Goal: Information Seeking & Learning: Learn about a topic

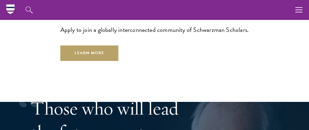
scroll to position [1729, 0]
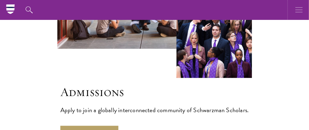
click at [297, 13] on icon "button" at bounding box center [300, 10] width 8 height 20
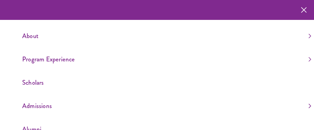
scroll to position [53, 0]
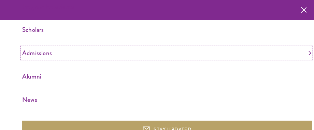
click at [35, 54] on link "Admissions" at bounding box center [166, 52] width 289 height 11
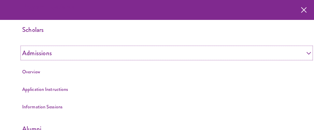
scroll to position [69, 0]
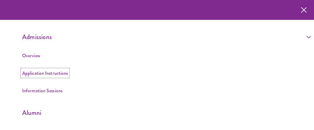
click at [45, 69] on link "Application Instructions" at bounding box center [45, 72] width 46 height 7
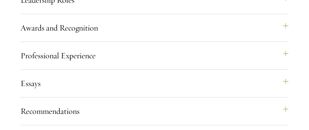
scroll to position [678, 0]
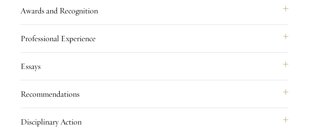
scroll to position [789, 0]
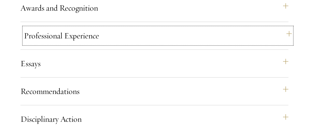
click at [90, 44] on button "Professional Experience" at bounding box center [158, 35] width 268 height 16
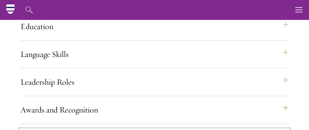
scroll to position [592, 0]
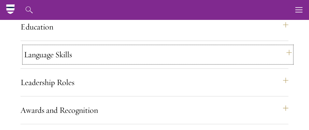
click at [48, 63] on button "Language Skills" at bounding box center [158, 54] width 268 height 16
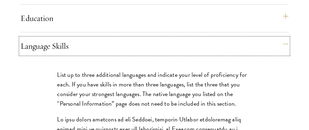
scroll to position [601, 0]
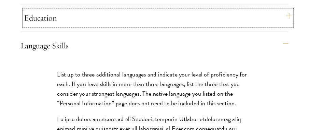
click at [75, 26] on button "Education" at bounding box center [158, 18] width 268 height 16
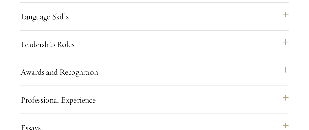
scroll to position [1239, 0]
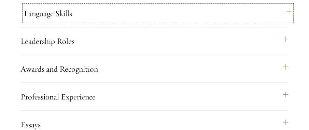
click at [77, 22] on button "Language Skills" at bounding box center [158, 13] width 268 height 16
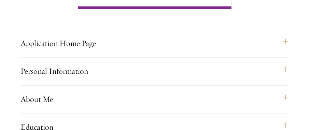
scroll to position [492, 0]
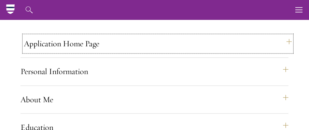
click at [156, 49] on button "Application Home Page" at bounding box center [158, 44] width 268 height 16
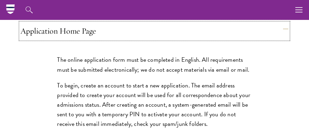
scroll to position [472, 0]
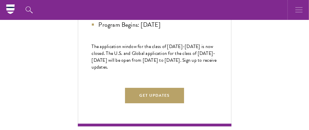
click at [305, 10] on button "button" at bounding box center [299, 10] width 20 height 20
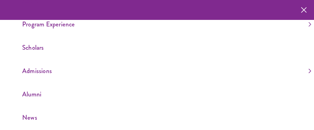
scroll to position [0, 0]
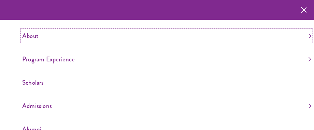
click at [30, 37] on link "About" at bounding box center [166, 35] width 289 height 11
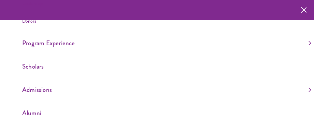
scroll to position [95, 0]
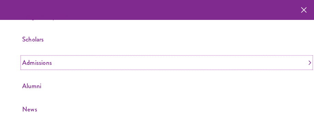
click at [38, 63] on link "Admissions" at bounding box center [166, 62] width 289 height 11
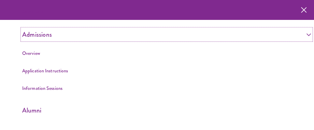
scroll to position [124, 0]
click at [32, 56] on link "Overview" at bounding box center [31, 52] width 18 height 7
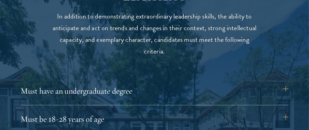
scroll to position [879, 0]
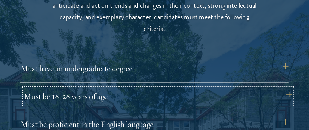
click at [85, 97] on button "Must be 18-28 years of age" at bounding box center [158, 96] width 268 height 16
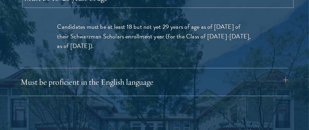
scroll to position [978, 0]
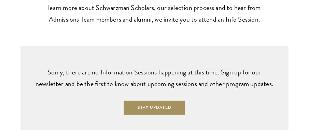
click at [136, 106] on button "Stay Updated" at bounding box center [154, 106] width 63 height 15
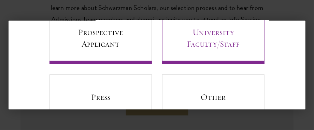
scroll to position [109, 0]
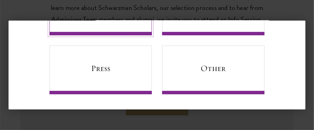
click at [112, 27] on link "Prospective Applicant" at bounding box center [101, 11] width 103 height 49
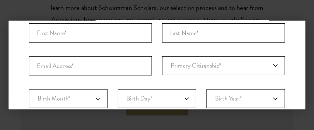
scroll to position [43, 0]
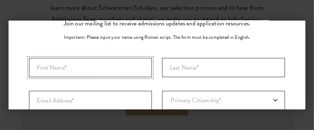
click at [57, 68] on input "First Name*" at bounding box center [90, 67] width 123 height 19
type input "Núria"
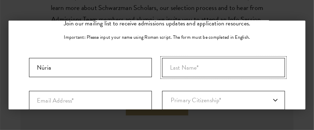
click at [214, 69] on input "Last Name (Family Name)*" at bounding box center [223, 67] width 123 height 19
type input "Urgell Ollé"
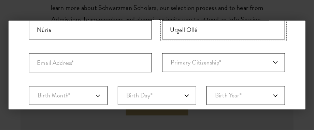
scroll to position [81, 0]
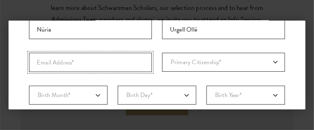
click at [88, 68] on input "Email Address*" at bounding box center [90, 62] width 123 height 19
type input "urgellnuria@gmail.com"
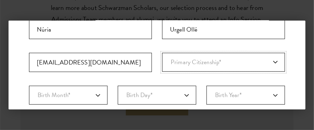
click at [174, 69] on select "Primary Citizenship* Afghanistan Aland Islands Albania Algeria Andorra Angola A…" at bounding box center [223, 62] width 123 height 19
select select "SP"
click at [162, 53] on select "Primary Citizenship* Afghanistan Aland Islands Albania Algeria Andorra Angola A…" at bounding box center [223, 62] width 123 height 19
click at [82, 95] on select "Birth Month* January February March April May June July August September Octobe…" at bounding box center [68, 94] width 79 height 19
select select "12"
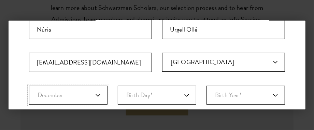
click at [29, 85] on select "Birth Month* January February March April May June July August September Octobe…" at bounding box center [68, 94] width 79 height 19
click at [144, 96] on select "Birth Day* 1 2 3 4 5 6 7 8 9 10 11 12 13 14 15 16 17 18 19 20 21 22 23 24 25 26…" at bounding box center [157, 94] width 79 height 19
select select "10"
click at [118, 85] on select "Birth Day* 1 2 3 4 5 6 7 8 9 10 11 12 13 14 15 16 17 18 19 20 21 22 23 24 25 26…" at bounding box center [157, 94] width 79 height 19
click at [242, 97] on select "Birth Year* 2025 2024 2023 2022 2021 2020 2019 2018 2017 2016 2015 2014 2013 20…" at bounding box center [246, 94] width 79 height 19
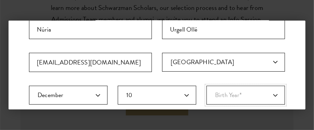
select select "1999"
click at [207, 85] on select "Birth Year* 2025 2024 2023 2022 2021 2020 2019 2018 2017 2016 2015 2014 2013 20…" at bounding box center [246, 94] width 79 height 19
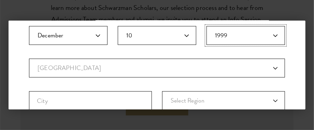
scroll to position [169, 0]
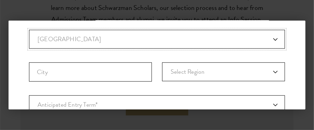
click at [92, 45] on select "Current Country Afghanistan Aland Islands Albania Algeria Andorra Angola Anguil…" at bounding box center [157, 39] width 256 height 19
select select "SP"
click at [29, 30] on select "Current Country Afghanistan Aland Islands Albania Algeria Andorra Angola Anguil…" at bounding box center [157, 39] width 256 height 19
select select
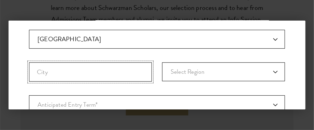
click at [70, 70] on input "City" at bounding box center [90, 71] width 123 height 19
type input "Barcelona"
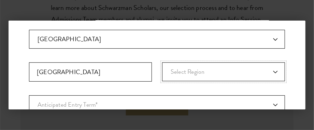
click at [180, 75] on select "Select Region Andalusia Aragon Asturias Balearic Islands Basque Country Canary …" at bounding box center [223, 71] width 123 height 19
select select "Catalonia"
click at [162, 62] on select "Select Region Andalusia Aragon Asturias Balearic Islands Basque Country Canary …" at bounding box center [223, 71] width 123 height 19
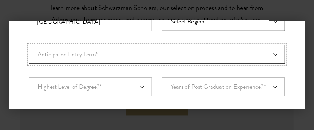
click at [68, 51] on select "Anticipated Entry Term* August 2026 (Application opens April 2025) Just Explori…" at bounding box center [157, 54] width 256 height 19
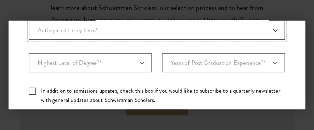
scroll to position [244, 0]
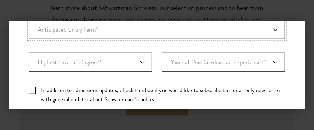
click at [78, 27] on select "Anticipated Entry Term* August 2026 (Application opens April 2025) Just Explori…" at bounding box center [157, 29] width 256 height 19
select select "a6790467-ebe7-4045-a56a-66c1cae98076"
click at [29, 20] on select "Anticipated Entry Term* August 2026 (Application opens April 2025) Just Explori…" at bounding box center [157, 29] width 256 height 19
click at [100, 62] on select "Highest Level of Degree?* PHD Bachelor's Master's Current Undergraduate Student" at bounding box center [90, 62] width 123 height 19
select select "009547fe-3364-4351-8e81-63abea734008"
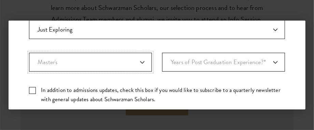
click at [29, 53] on select "Highest Level of Degree?* PHD Bachelor's Master's Current Undergraduate Student" at bounding box center [90, 62] width 123 height 19
click at [186, 63] on select "Years of Post Graduation Experience?* 1 2 3 4 5 6 7 8 9 10" at bounding box center [223, 62] width 123 height 19
select select "2"
click at [162, 53] on select "Years of Post Graduation Experience?* 1 2 3 4 5 6 7 8 9 10" at bounding box center [223, 62] width 123 height 19
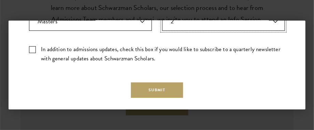
scroll to position [286, 0]
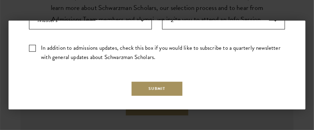
click at [156, 87] on button "Submit" at bounding box center [157, 88] width 52 height 15
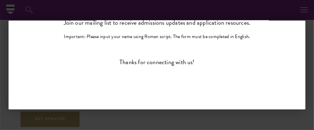
scroll to position [0, 0]
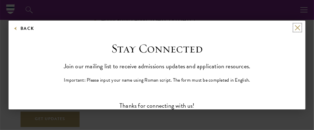
click at [295, 25] on button at bounding box center [298, 28] width 6 height 6
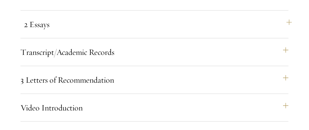
scroll to position [2142, 0]
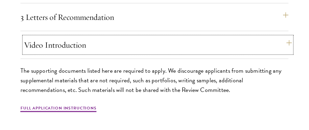
click at [71, 47] on button "Video Introduction" at bounding box center [158, 45] width 268 height 16
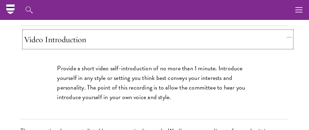
scroll to position [2148, 0]
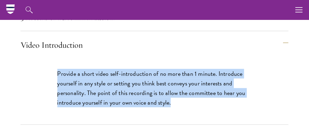
drag, startPoint x: 171, startPoint y: 106, endPoint x: 54, endPoint y: 75, distance: 121.5
click at [54, 75] on div "Provide a short video self-introduction of no more than 1 minute. Introduce you…" at bounding box center [155, 91] width 236 height 66
copy p "Provide a short video self-introduction of no more than 1 minute. Introduce you…"
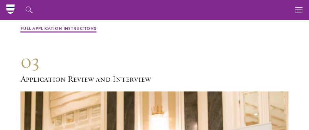
scroll to position [2289, 0]
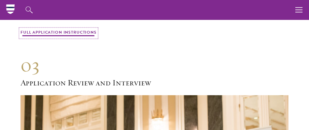
click at [59, 35] on link "Full Application Instructions" at bounding box center [59, 33] width 76 height 8
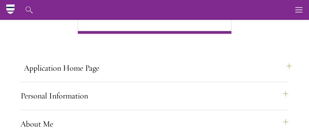
scroll to position [467, 0]
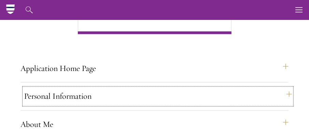
click at [62, 104] on button "Personal Information" at bounding box center [158, 96] width 268 height 16
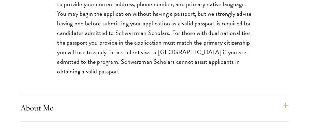
scroll to position [617, 0]
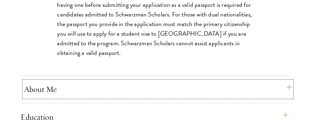
click at [286, 97] on button "About Me" at bounding box center [158, 89] width 268 height 16
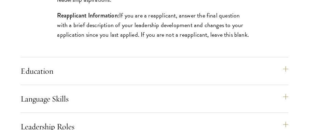
scroll to position [802, 0]
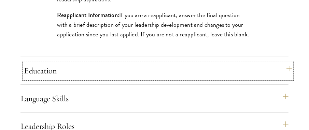
click at [271, 77] on button "Education" at bounding box center [158, 70] width 268 height 16
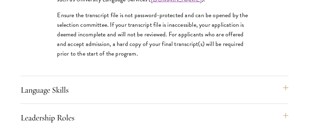
scroll to position [1163, 0]
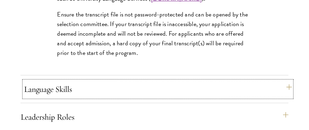
click at [130, 97] on button "Language Skills" at bounding box center [158, 89] width 268 height 16
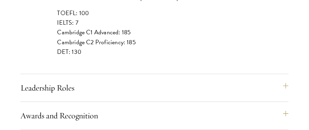
scroll to position [857, 0]
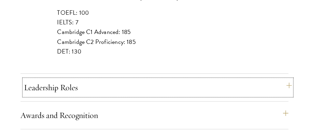
click at [103, 91] on button "Leadership Roles" at bounding box center [158, 87] width 268 height 16
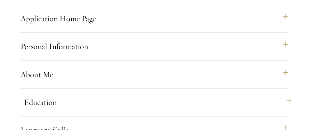
scroll to position [567, 0]
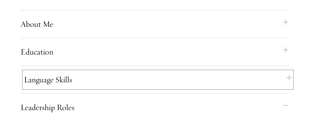
click at [65, 87] on button "Language Skills" at bounding box center [158, 79] width 268 height 16
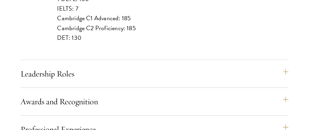
scroll to position [871, 0]
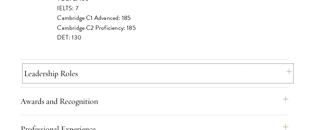
click at [100, 78] on button "Leadership Roles" at bounding box center [158, 73] width 268 height 16
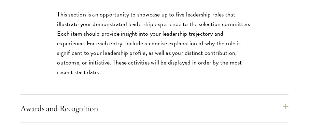
scroll to position [689, 0]
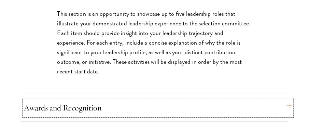
click at [102, 116] on button "Awards and Recognition" at bounding box center [158, 107] width 268 height 16
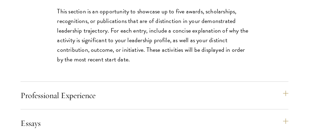
scroll to position [720, 0]
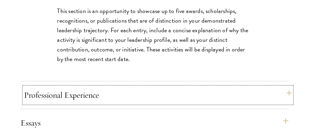
click at [94, 103] on button "Professional Experience" at bounding box center [158, 94] width 268 height 16
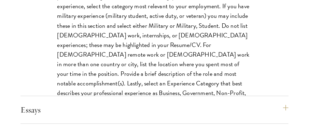
scroll to position [801, 0]
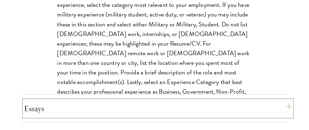
click at [61, 116] on button "Essays" at bounding box center [158, 108] width 268 height 16
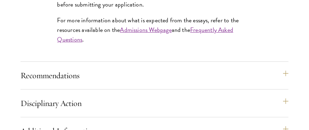
scroll to position [893, 0]
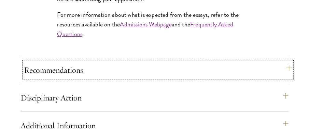
click at [93, 78] on button "Recommendations" at bounding box center [158, 70] width 268 height 16
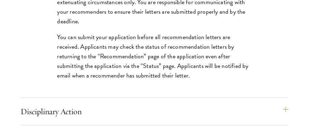
scroll to position [1182, 0]
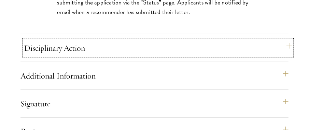
click at [109, 56] on button "Disciplinary Action" at bounding box center [158, 48] width 268 height 16
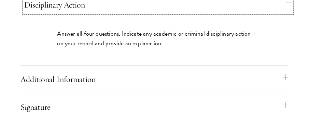
scroll to position [811, 0]
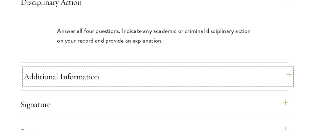
click at [79, 84] on button "Additional Information" at bounding box center [158, 76] width 268 height 16
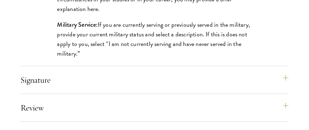
scroll to position [963, 0]
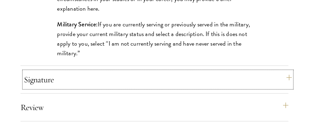
click at [140, 87] on button "Signature" at bounding box center [158, 79] width 268 height 16
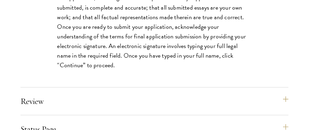
scroll to position [936, 0]
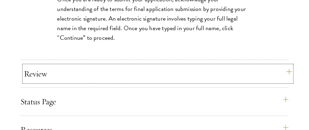
click at [87, 80] on button "Review" at bounding box center [158, 73] width 268 height 16
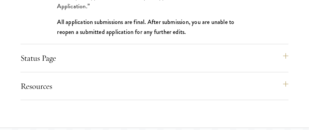
scroll to position [1024, 0]
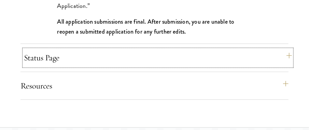
click at [103, 66] on button "Status Page" at bounding box center [158, 57] width 268 height 16
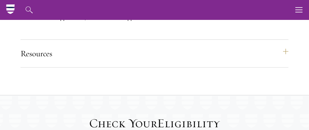
scroll to position [1002, 0]
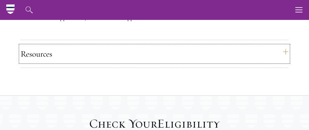
click at [103, 62] on button "Resources" at bounding box center [155, 53] width 268 height 16
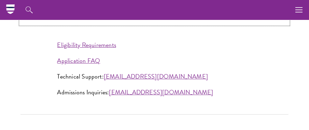
scroll to position [936, 0]
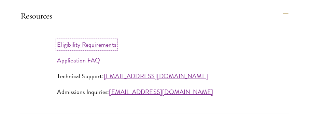
click at [105, 49] on link "Eligibility Requirements" at bounding box center [86, 44] width 59 height 9
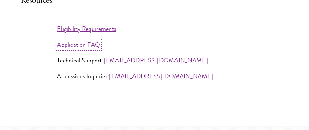
click at [85, 49] on link "Application FAQ" at bounding box center [78, 44] width 43 height 9
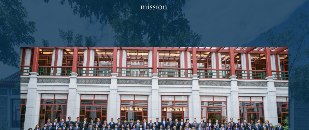
scroll to position [1088, 0]
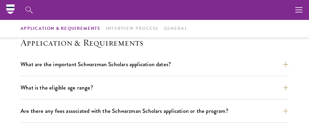
scroll to position [194, 0]
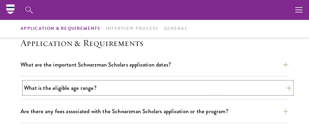
click at [99, 84] on button "What is the eligible age range?" at bounding box center [158, 88] width 268 height 12
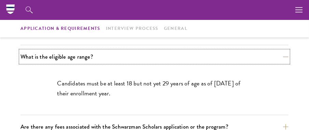
scroll to position [218, 0]
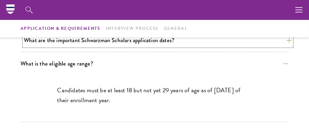
click at [98, 45] on button "What are the important Schwarzman Scholars application dates?" at bounding box center [158, 40] width 268 height 12
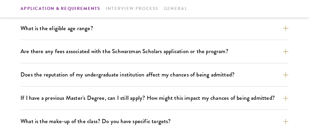
scroll to position [448, 0]
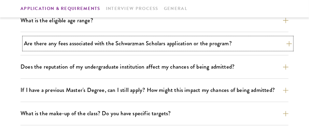
click at [111, 44] on button "Are there any fees associated with the Schwarzman Scholars application or the p…" at bounding box center [158, 44] width 268 height 12
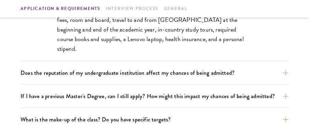
scroll to position [351, 0]
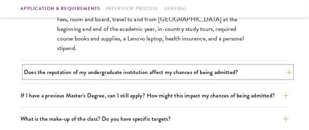
click at [124, 74] on button "Does the reputation of my undergraduate institution affect my chances of being …" at bounding box center [158, 72] width 268 height 12
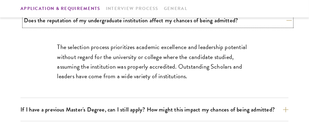
scroll to position [315, 0]
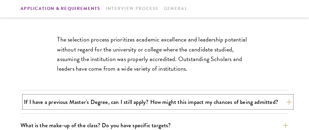
click at [106, 106] on button "If I have a previous Master's Degree, can I still apply? How might this impact …" at bounding box center [158, 102] width 268 height 12
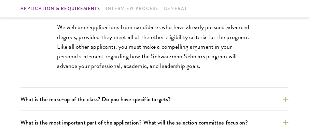
scroll to position [353, 0]
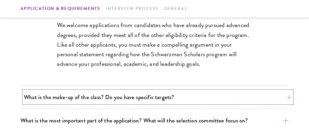
click at [129, 98] on button "What is the make-up of the class? Do you have specific targets?" at bounding box center [158, 97] width 268 height 12
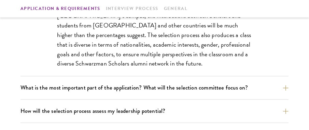
scroll to position [434, 0]
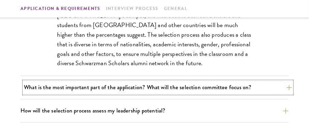
click at [137, 91] on button "What is the most important part of the application? What will the selection com…" at bounding box center [158, 87] width 268 height 12
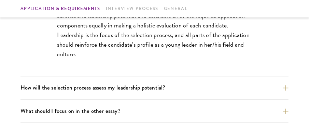
scroll to position [430, 0]
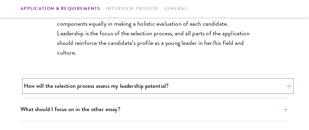
click at [137, 86] on button "How will the selection process assess my leadership potential?" at bounding box center [158, 86] width 268 height 12
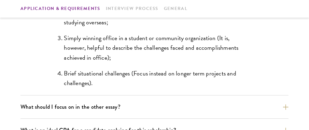
scroll to position [668, 0]
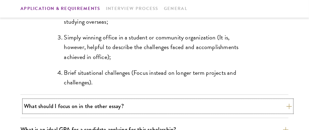
click at [125, 106] on button "What should I focus on in the other essay?" at bounding box center [158, 106] width 268 height 12
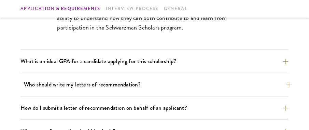
scroll to position [512, 0]
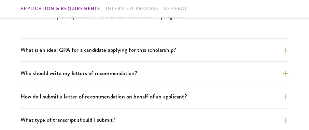
click at [158, 60] on div "What is an ideal GPA for a candidate applying for this scholarship? GPAs and gr…" at bounding box center [155, 53] width 268 height 18
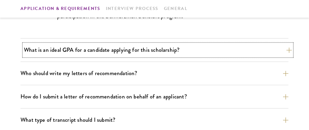
click at [152, 53] on button "What is an ideal GPA for a candidate applying for this scholarship?" at bounding box center [158, 50] width 268 height 12
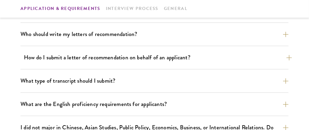
scroll to position [571, 0]
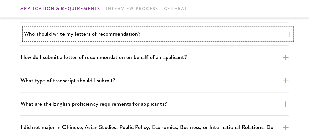
click at [117, 33] on button "Who should write my letters of recommendation?" at bounding box center [158, 34] width 268 height 12
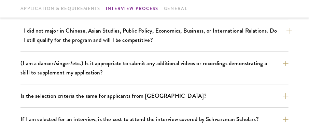
scroll to position [841, 0]
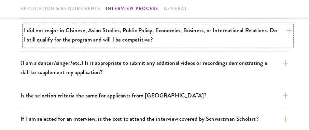
click at [138, 35] on button "I did not major in Chinese, Asian Studies, Public Policy, Economics, Business, …" at bounding box center [158, 34] width 268 height 21
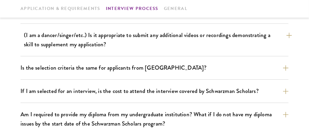
scroll to position [701, 0]
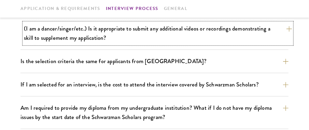
click at [82, 32] on button "(I am a dancer/singer/etc.) Is it appropriate to submit any additional videos o…" at bounding box center [158, 33] width 268 height 21
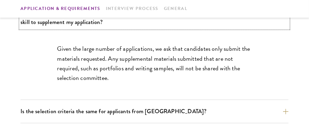
scroll to position [605, 0]
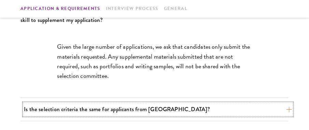
click at [115, 110] on button "Is the selection criteria the same for applicants from China?" at bounding box center [158, 109] width 268 height 12
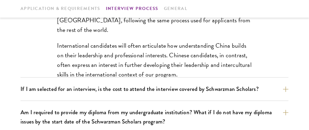
scroll to position [726, 0]
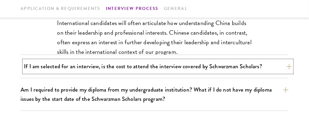
click at [97, 64] on button "If I am selected for an interview, is the cost to attend the interview covered …" at bounding box center [158, 66] width 268 height 12
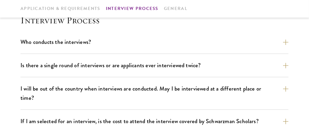
scroll to position [772, 0]
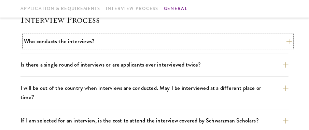
click at [80, 41] on button "Who conducts the interviews?" at bounding box center [158, 41] width 268 height 12
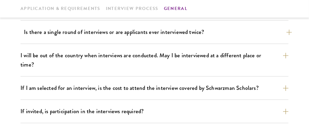
scroll to position [817, 0]
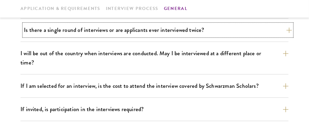
click at [103, 30] on button "Is there a single round of interviews or are applicants ever interviewed twice?" at bounding box center [158, 30] width 268 height 12
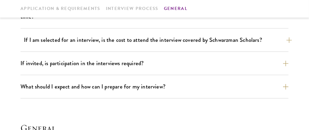
scroll to position [867, 0]
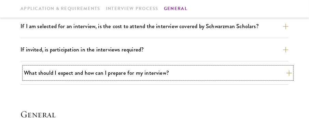
click at [107, 67] on button "What should I expect and how can I prepare for my interview?" at bounding box center [158, 73] width 268 height 12
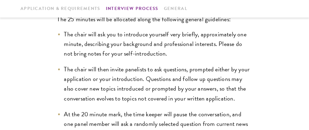
scroll to position [975, 0]
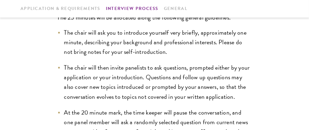
click at [107, 63] on li "The chair will then invite panelists to ask questions, prompted either by your …" at bounding box center [154, 82] width 195 height 38
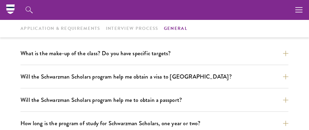
scroll to position [1249, 0]
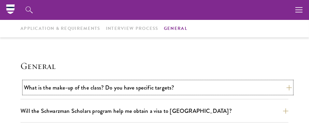
click at [77, 81] on button "What is the make-up of the class? Do you have specific targets?" at bounding box center [158, 87] width 268 height 12
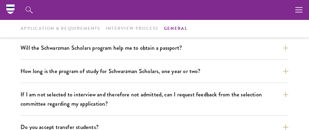
scroll to position [1043, 0]
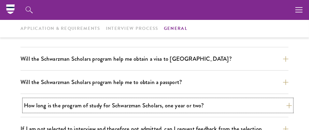
click at [132, 99] on button "How long is the program of study for Schwarzman Scholars, one year or two?" at bounding box center [158, 105] width 268 height 12
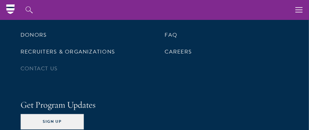
scroll to position [1927, 0]
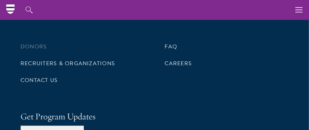
click at [48, 41] on li "Donors" at bounding box center [83, 47] width 124 height 12
click at [33, 42] on link "Donors" at bounding box center [34, 46] width 26 height 8
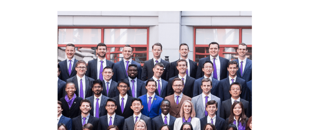
scroll to position [2871, 0]
